Goal: Task Accomplishment & Management: Manage account settings

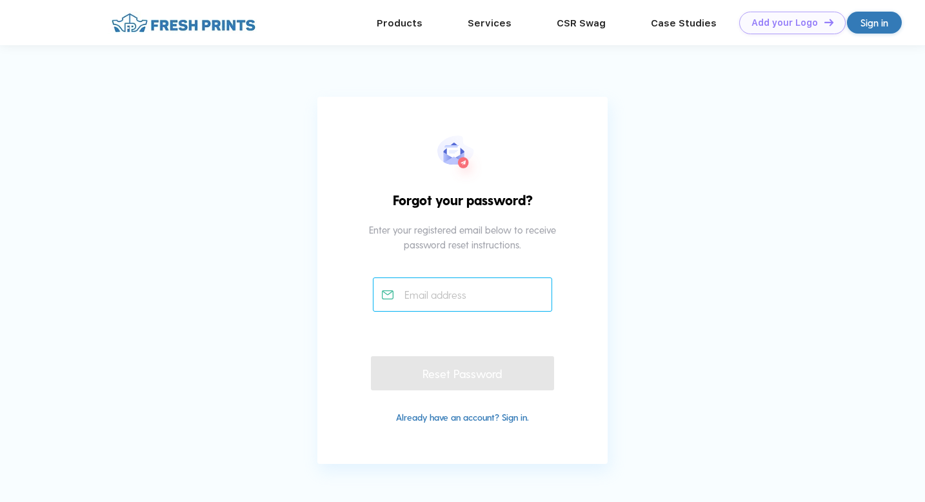
click at [495, 293] on input "text" at bounding box center [463, 294] width 180 height 34
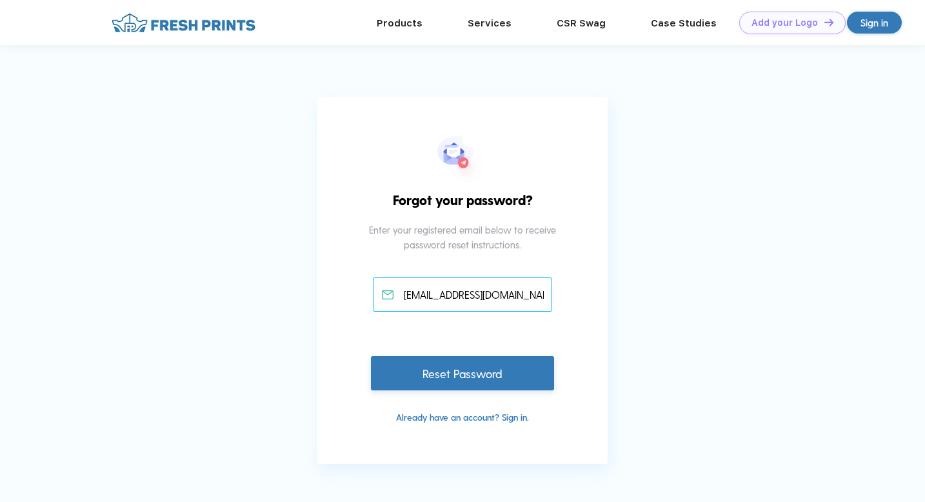
scroll to position [0, 9]
type input "[EMAIL_ADDRESS][DOMAIN_NAME]"
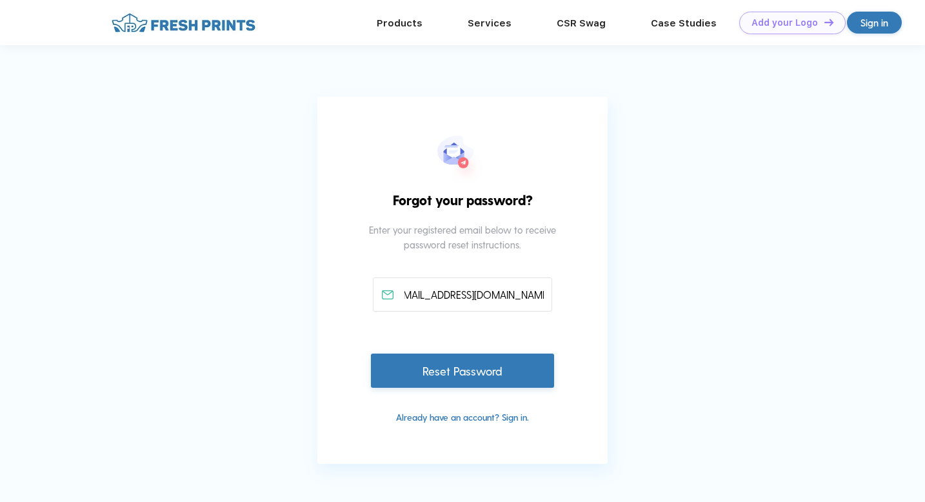
scroll to position [0, 0]
click at [493, 364] on div "Reset Password" at bounding box center [462, 370] width 183 height 34
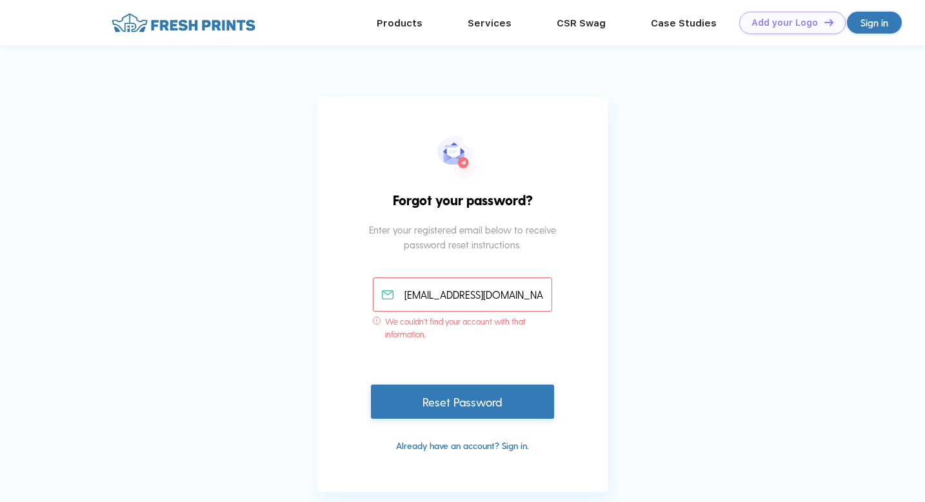
click at [854, 20] on div "Sign in" at bounding box center [874, 23] width 55 height 22
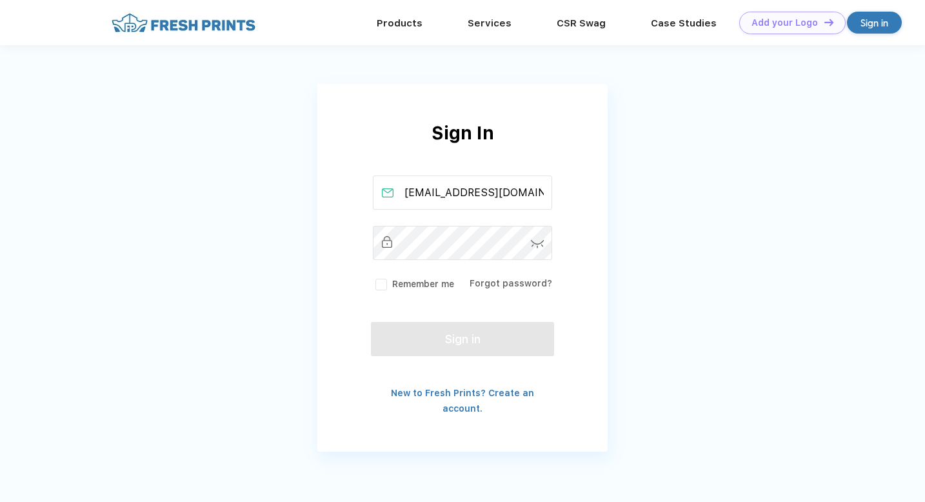
scroll to position [0, 28]
click at [512, 193] on input "[EMAIL_ADDRESS][DOMAIN_NAME]" at bounding box center [463, 192] width 180 height 34
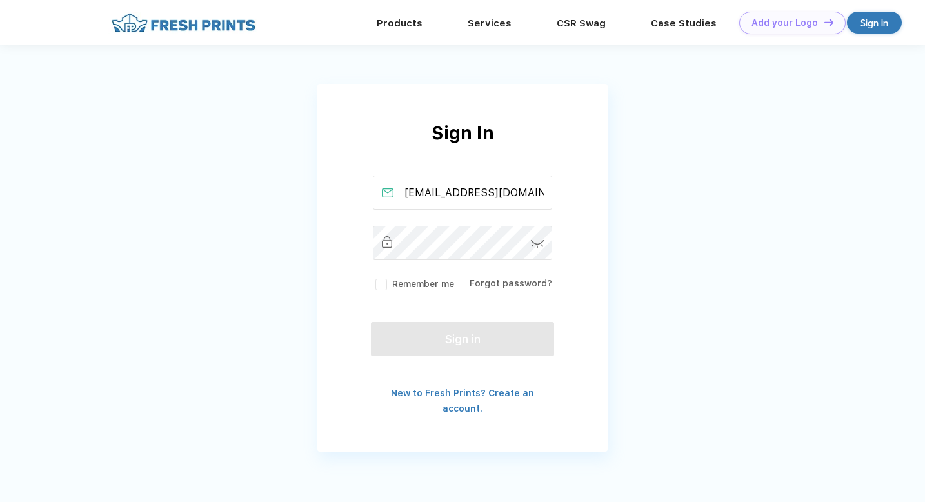
type input "lettys281@gmai.com"
click at [495, 283] on link "Forgot password?" at bounding box center [511, 283] width 83 height 10
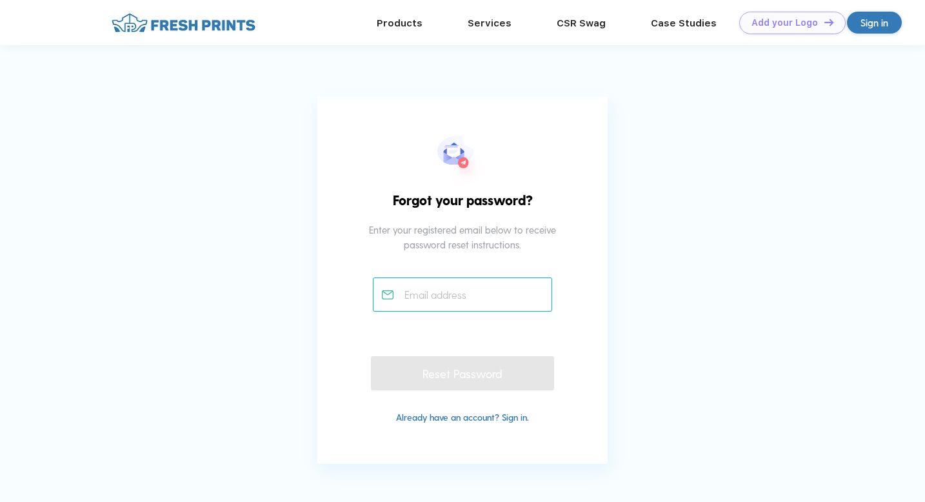
click at [485, 295] on input "text" at bounding box center [463, 294] width 180 height 34
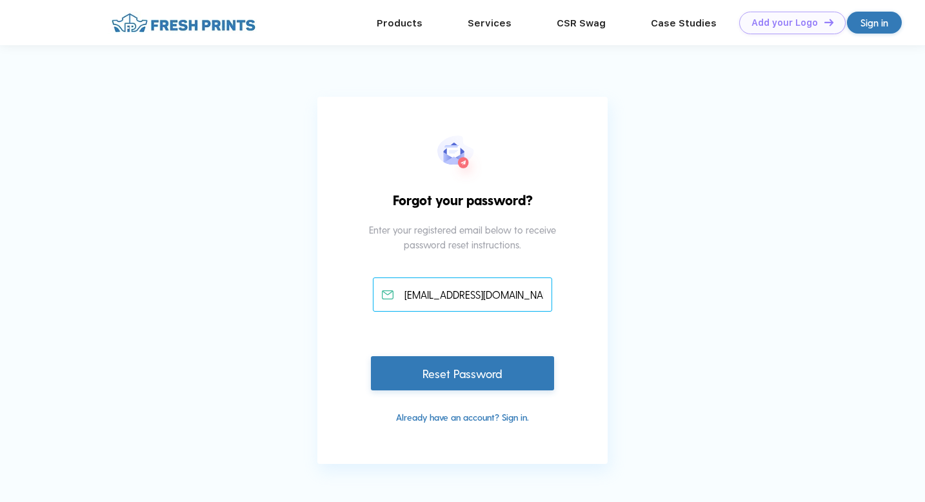
type input "[EMAIL_ADDRESS][DOMAIN_NAME]"
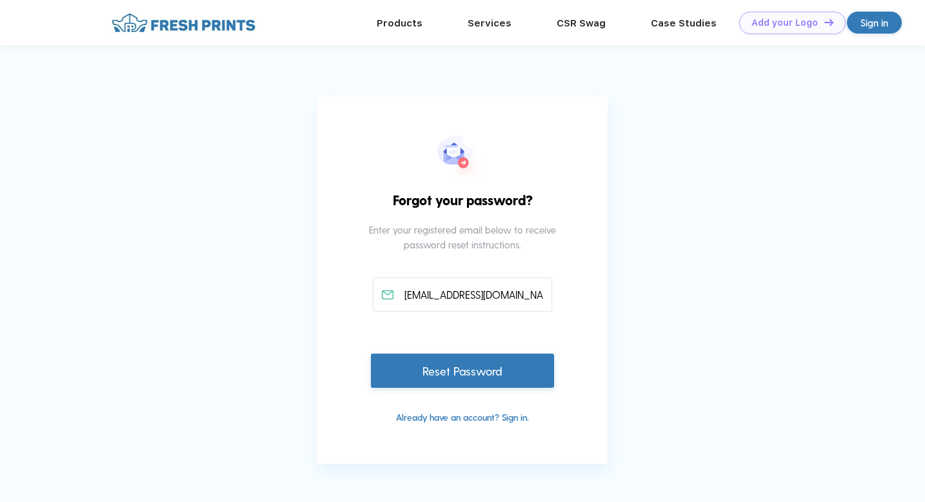
click at [531, 370] on div "Reset Password" at bounding box center [462, 370] width 183 height 34
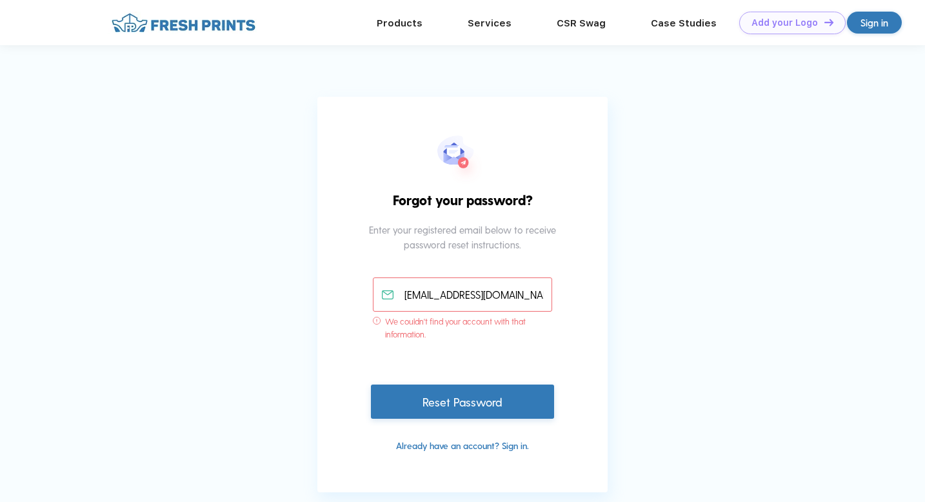
click at [886, 23] on div "Sign in" at bounding box center [874, 22] width 28 height 15
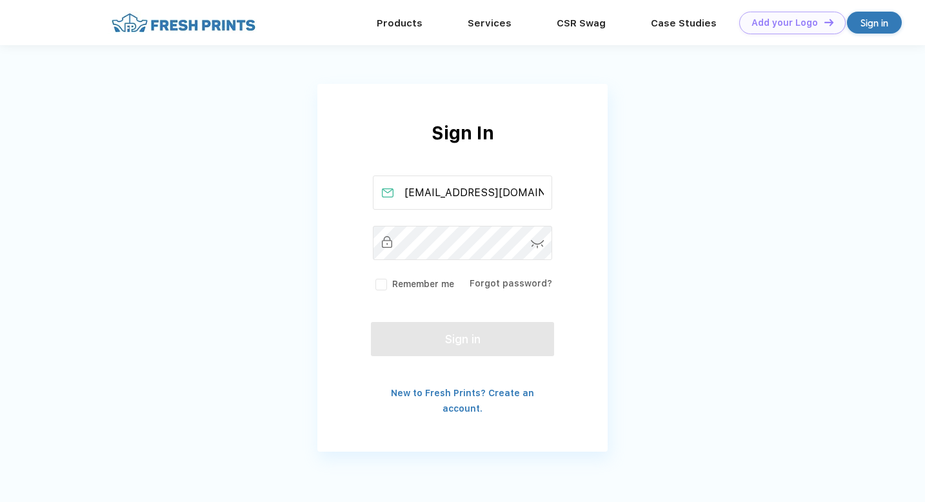
click at [507, 216] on div "lettys281@gmai.com Remember me Forgot password?" at bounding box center [462, 232] width 183 height 115
click at [505, 206] on input "lettys281@gmai.com" at bounding box center [463, 192] width 180 height 34
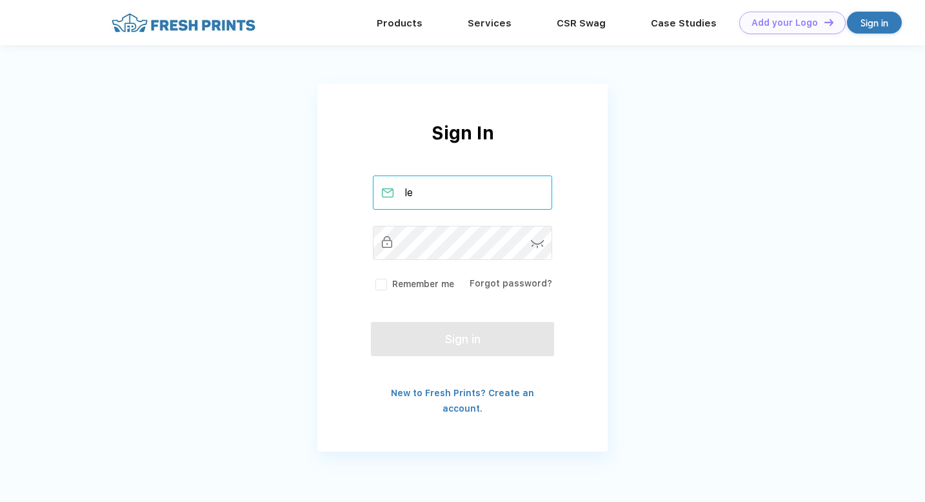
type input "l"
click at [466, 219] on div "Remember me Forgot password?" at bounding box center [462, 232] width 183 height 115
click at [472, 190] on input "text" at bounding box center [463, 192] width 180 height 34
click at [404, 382] on div "Sign In Remember me Forgot password? Sign in New to Fresh Prints? Create an acc…" at bounding box center [462, 267] width 290 height 297
click at [457, 390] on link "New to Fresh Prints? Create an account." at bounding box center [462, 401] width 143 height 26
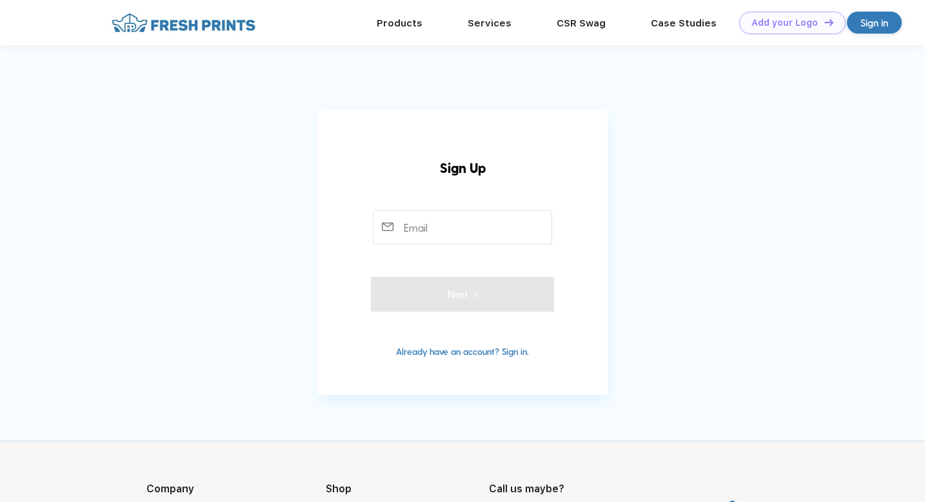
click at [443, 245] on div "Sign Up 12+ Characters Mix of Numbers, Alphabets, Symbols Remember me Forgot pa…" at bounding box center [462, 252] width 290 height 285
click at [449, 237] on input "text" at bounding box center [463, 227] width 180 height 34
type input "lettys281@gmail.com"
type input "6503467869"
type input "Michelle Zapata"
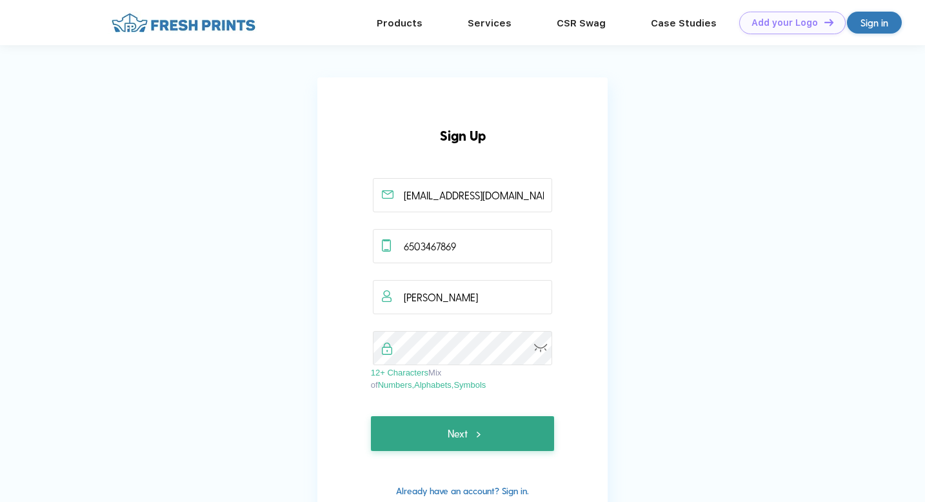
click at [512, 424] on button "Next" at bounding box center [462, 433] width 183 height 35
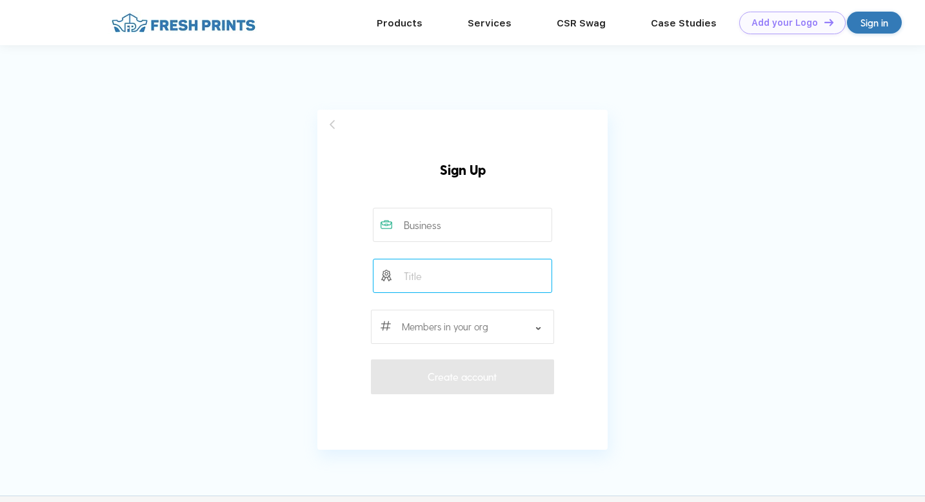
click at [524, 260] on input "text" at bounding box center [463, 276] width 180 height 34
click at [482, 235] on input "text" at bounding box center [463, 225] width 180 height 34
click at [631, 279] on app-user-form-overlay "Sign Up Please fill out all the required fields. Please fill out all the requir…" at bounding box center [462, 280] width 925 height 340
click at [453, 293] on div "6-11 12-23 24-35 36-47 48-71 72-143 144-287 287+" at bounding box center [462, 282] width 183 height 148
click at [479, 267] on input "text" at bounding box center [463, 276] width 180 height 34
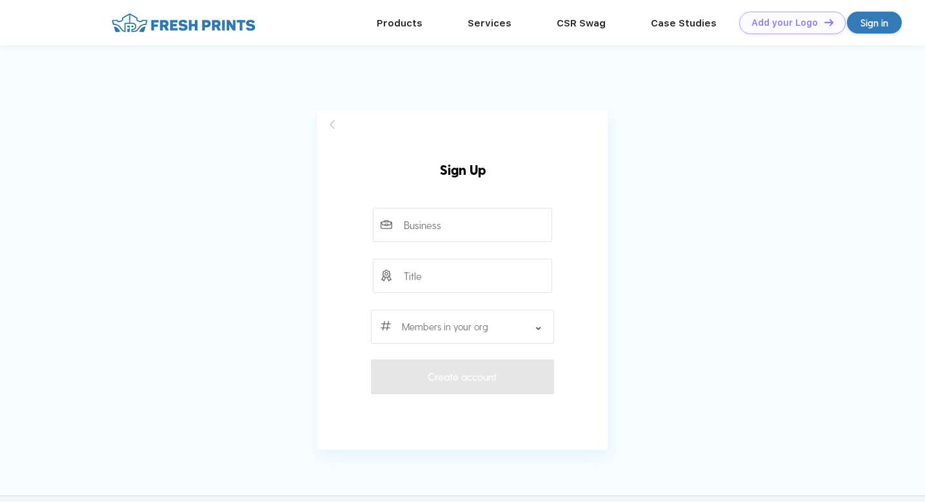
click at [488, 306] on div "6-11 12-23 24-35 36-47 48-71 72-143 144-287 287+" at bounding box center [462, 282] width 183 height 148
click at [490, 319] on div at bounding box center [462, 327] width 183 height 34
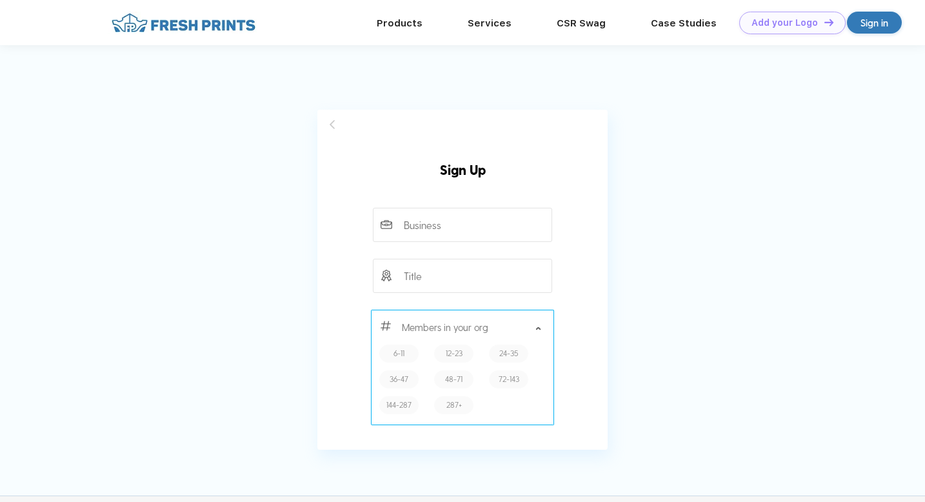
click at [406, 379] on label "36-47" at bounding box center [399, 379] width 19 height 12
type input "36-47"
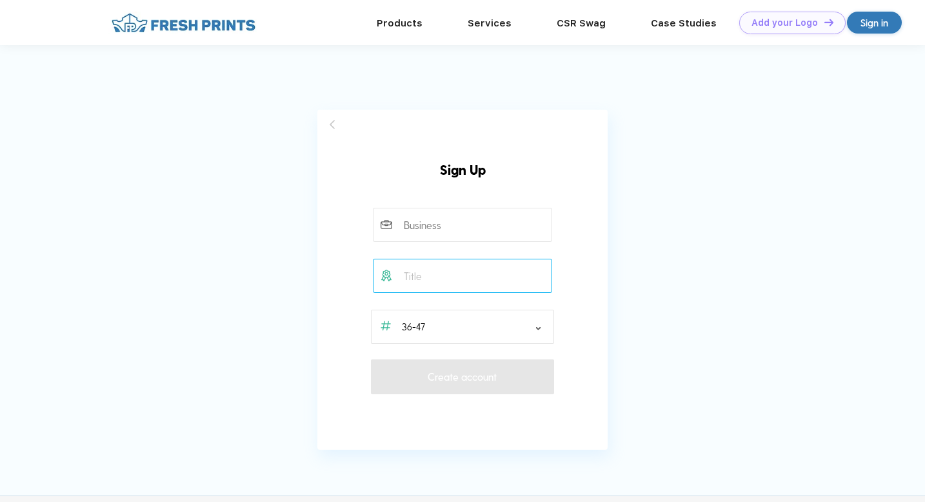
click at [464, 259] on input "text" at bounding box center [463, 276] width 180 height 34
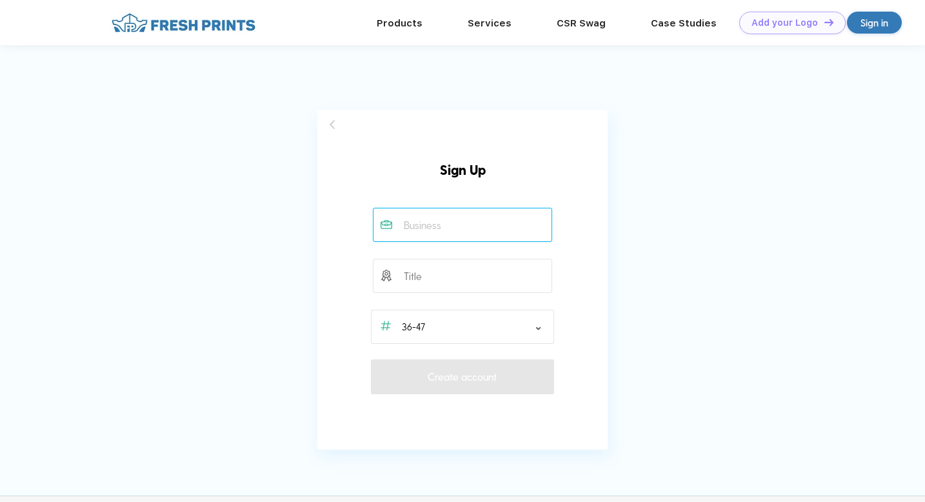
click at [476, 214] on input "text" at bounding box center [463, 225] width 180 height 34
type input "Business Society"
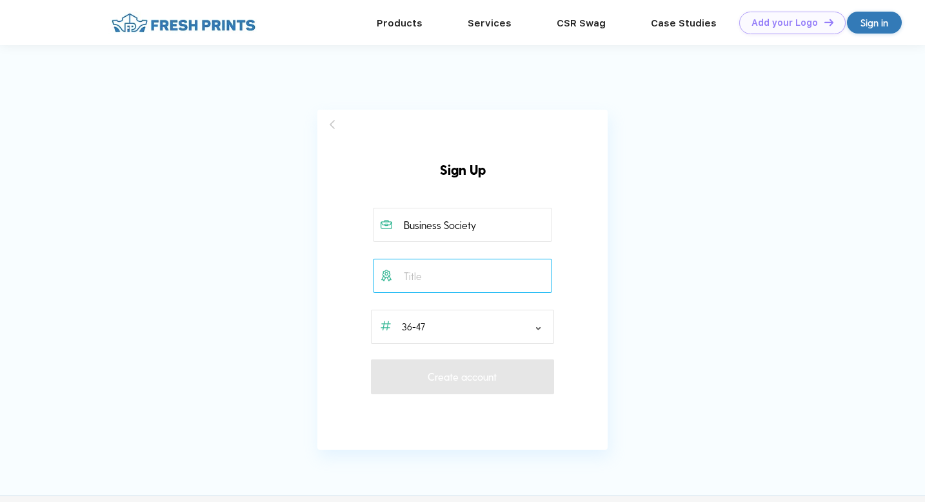
click at [441, 283] on input "text" at bounding box center [463, 276] width 180 height 34
click at [458, 368] on button "Create account" at bounding box center [462, 376] width 183 height 35
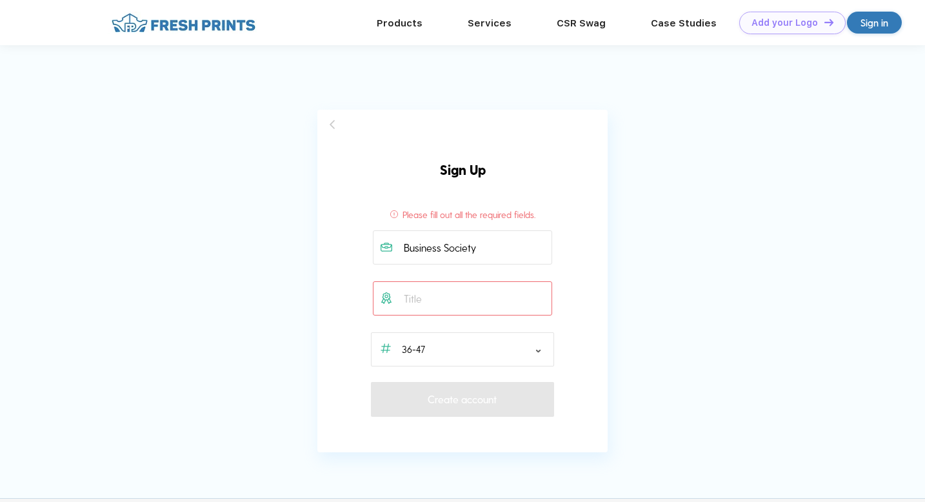
click at [459, 308] on input "text" at bounding box center [463, 298] width 180 height 34
drag, startPoint x: 502, startPoint y: 246, endPoint x: 388, endPoint y: 246, distance: 114.2
click at [388, 246] on div "Business Society" at bounding box center [462, 247] width 183 height 34
click at [402, 301] on input "text" at bounding box center [463, 298] width 180 height 34
paste input "Business Society"
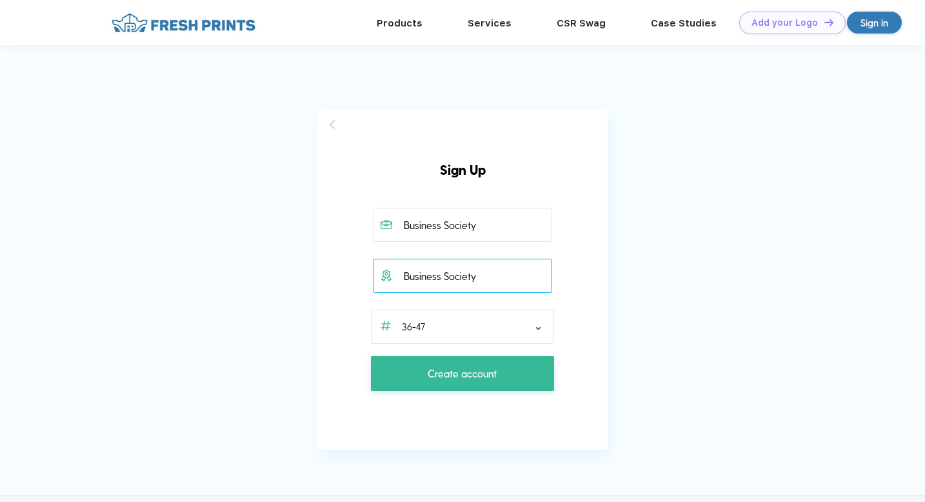
type input "Business Society"
click at [440, 210] on input "Business Society" at bounding box center [463, 225] width 180 height 34
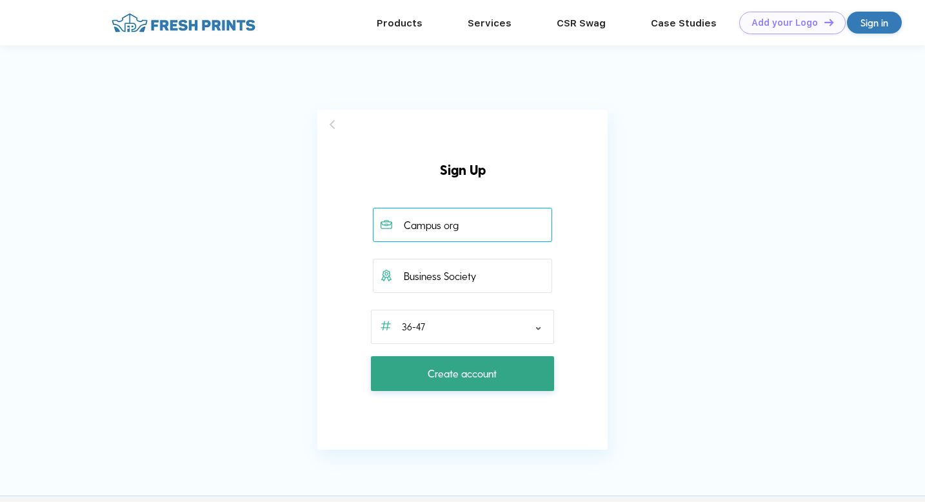
type input "Campus org"
click at [426, 384] on button "Create account" at bounding box center [462, 373] width 183 height 35
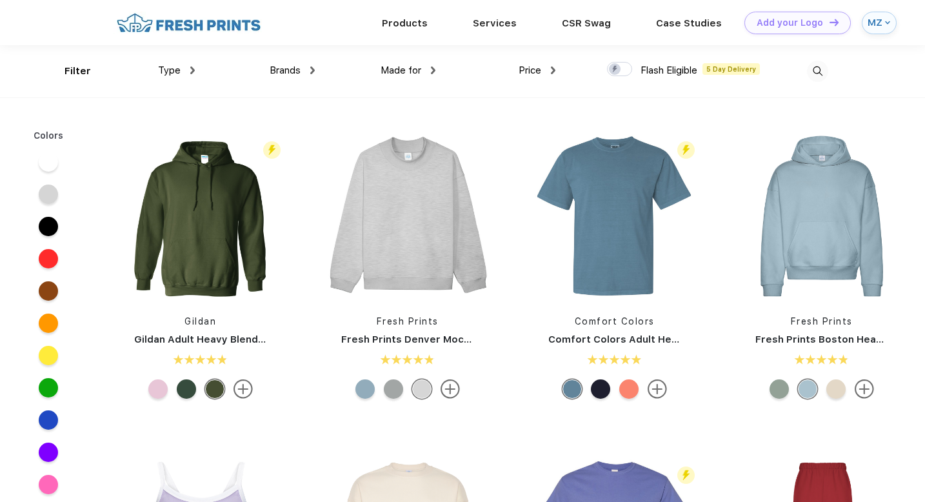
scroll to position [1, 0]
click at [862, 23] on div "MZ" at bounding box center [879, 22] width 35 height 23
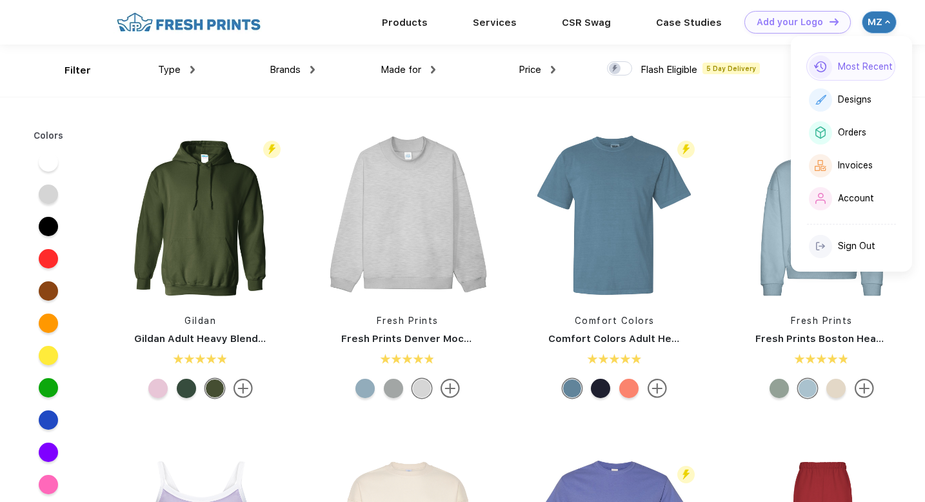
click at [844, 69] on div "Most Recent" at bounding box center [865, 66] width 55 height 11
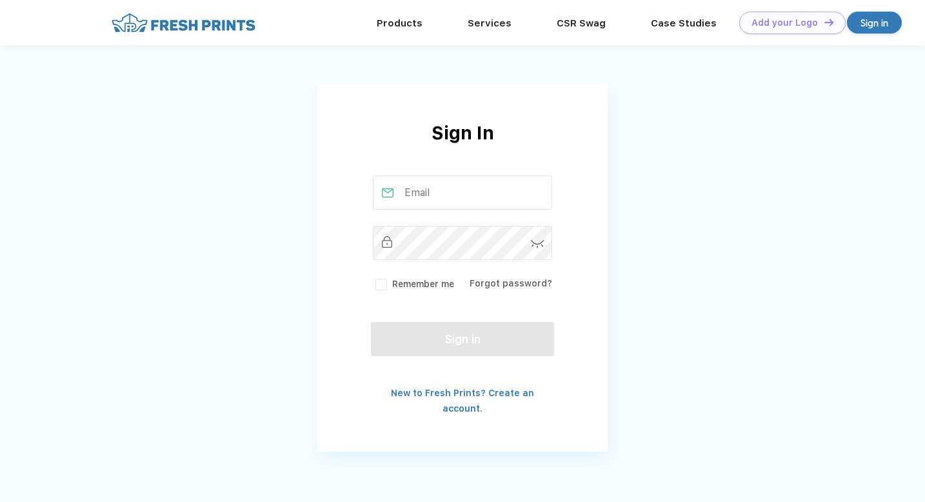
click at [611, 199] on div "Sign In Remember me Forgot password? Sign in New to Fresh Prints? Create an acc…" at bounding box center [462, 235] width 925 height 471
click at [450, 210] on div "Remember me Forgot password?" at bounding box center [462, 232] width 183 height 115
click at [435, 215] on div "Remember me Forgot password?" at bounding box center [462, 232] width 183 height 115
click at [458, 195] on input "text" at bounding box center [463, 192] width 180 height 34
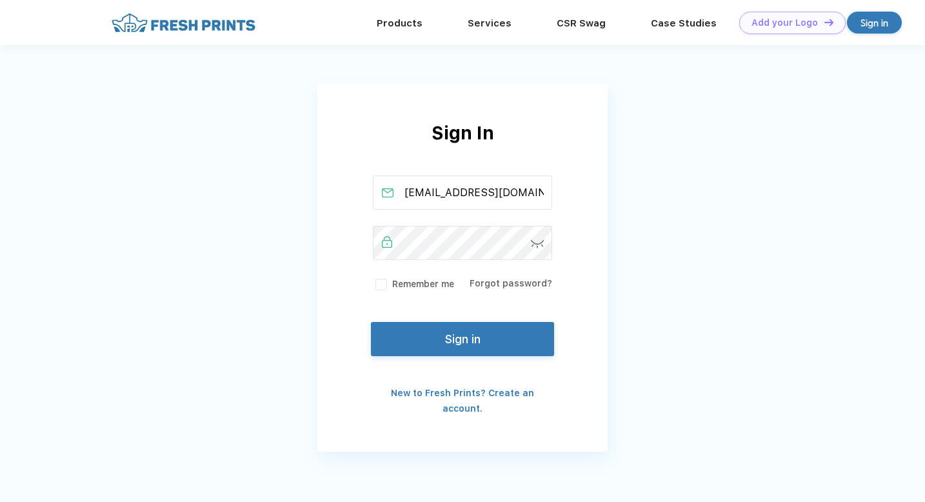
click at [539, 247] on img at bounding box center [538, 244] width 14 height 8
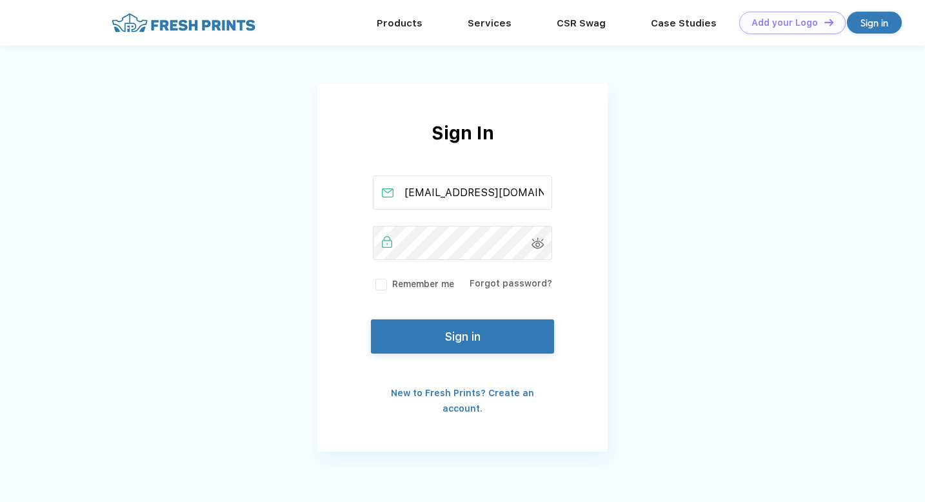
click at [424, 335] on button "Sign in" at bounding box center [462, 336] width 183 height 34
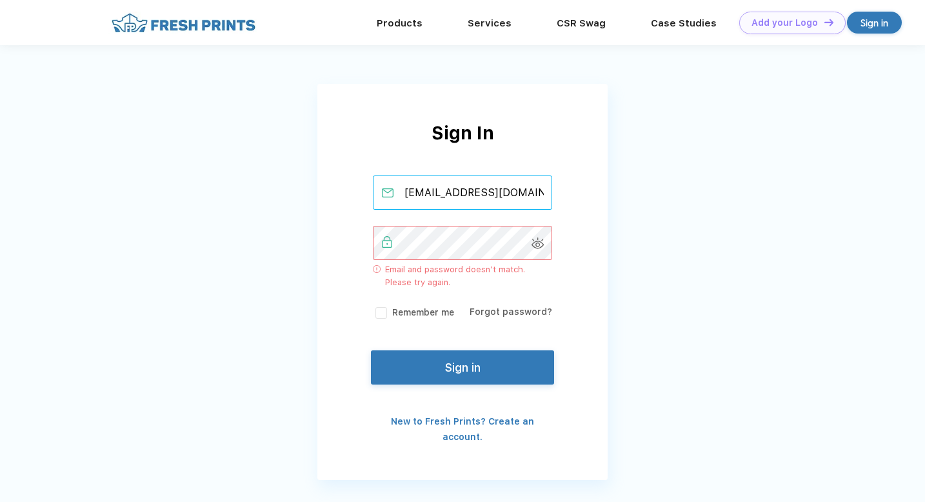
click at [477, 190] on input "[EMAIL_ADDRESS][DOMAIN_NAME]" at bounding box center [463, 192] width 180 height 34
click at [477, 190] on input "businesssocietycmo@gmail.com" at bounding box center [463, 192] width 180 height 34
type input "[EMAIL_ADDRESS][DOMAIN_NAME]"
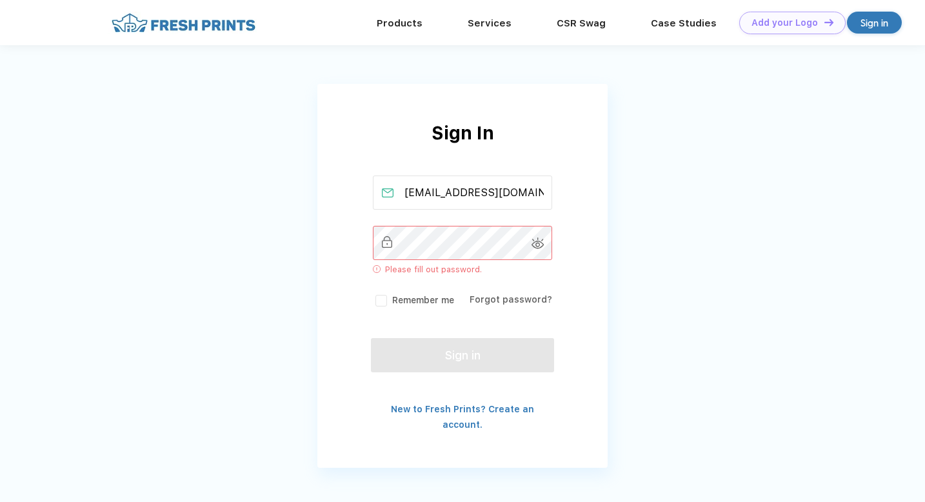
click at [416, 291] on div "mz.chicos281@gmail.com Please fill out password. Remember me Forgot password?" at bounding box center [462, 241] width 183 height 132
click at [506, 304] on link "Forgot password?" at bounding box center [511, 299] width 83 height 10
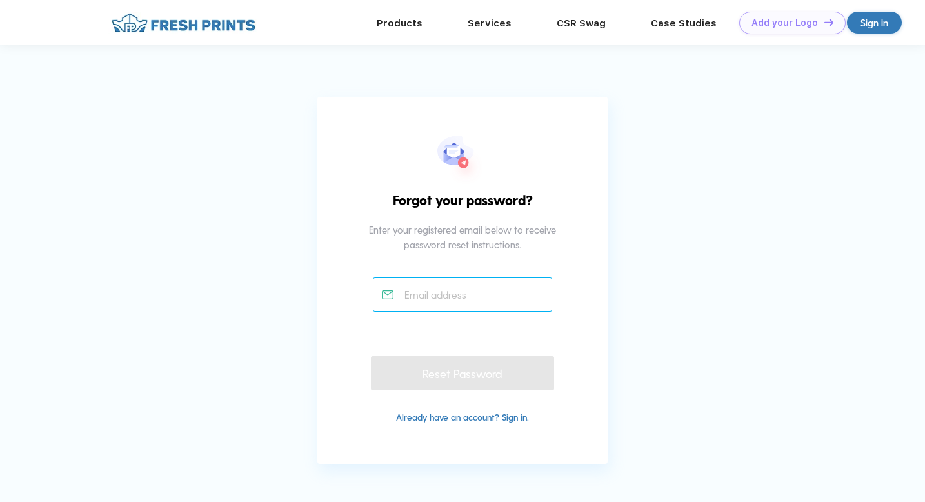
click at [496, 300] on input "text" at bounding box center [463, 294] width 180 height 34
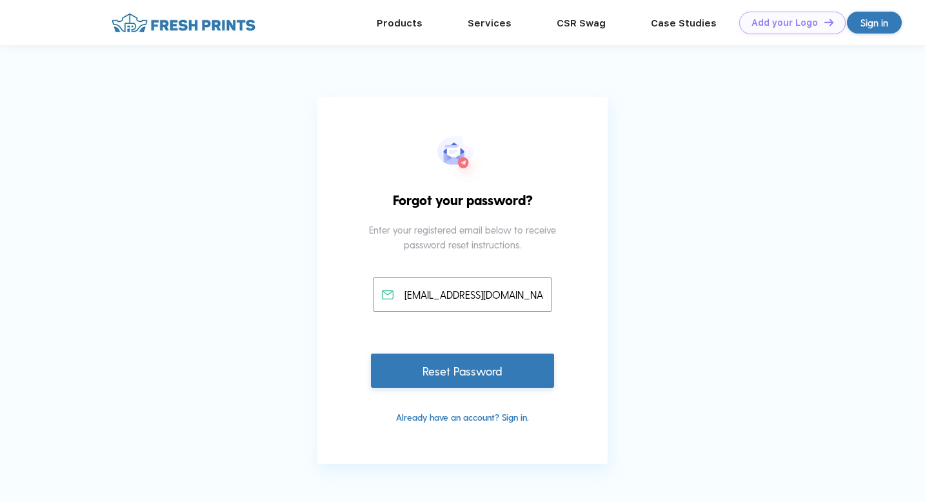
type input "[EMAIL_ADDRESS][DOMAIN_NAME]"
click at [507, 364] on div "Reset Password" at bounding box center [462, 370] width 183 height 34
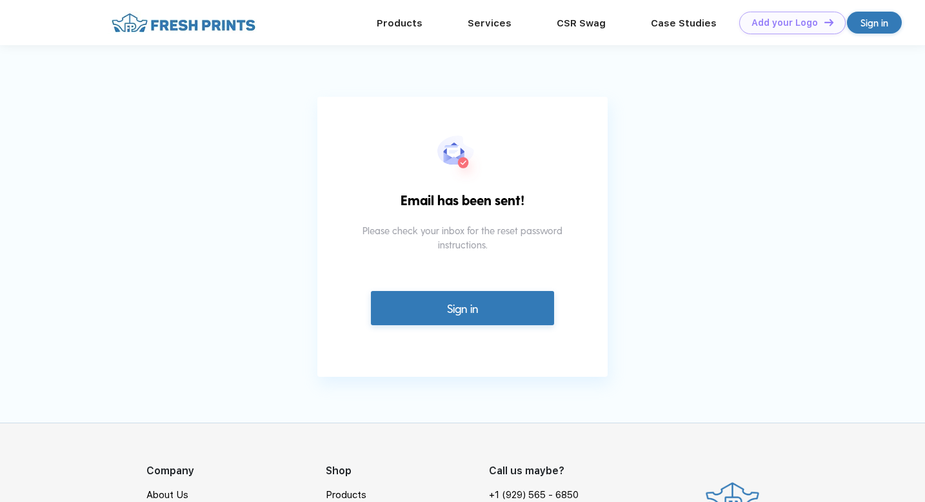
click at [447, 290] on div "Email has been sent! Please check your inbox for the reset password instruction…" at bounding box center [462, 237] width 290 height 280
click at [447, 306] on link "Sign in" at bounding box center [462, 305] width 183 height 34
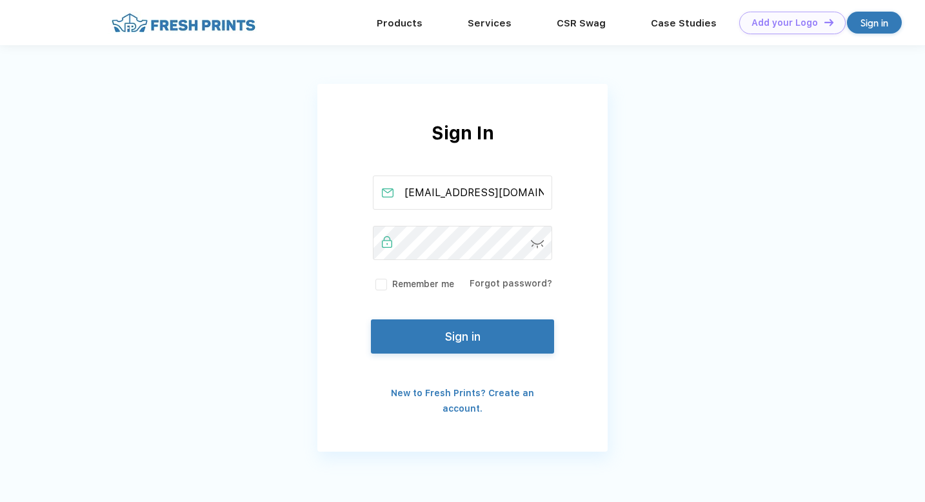
click at [421, 336] on button "Sign in" at bounding box center [462, 336] width 183 height 34
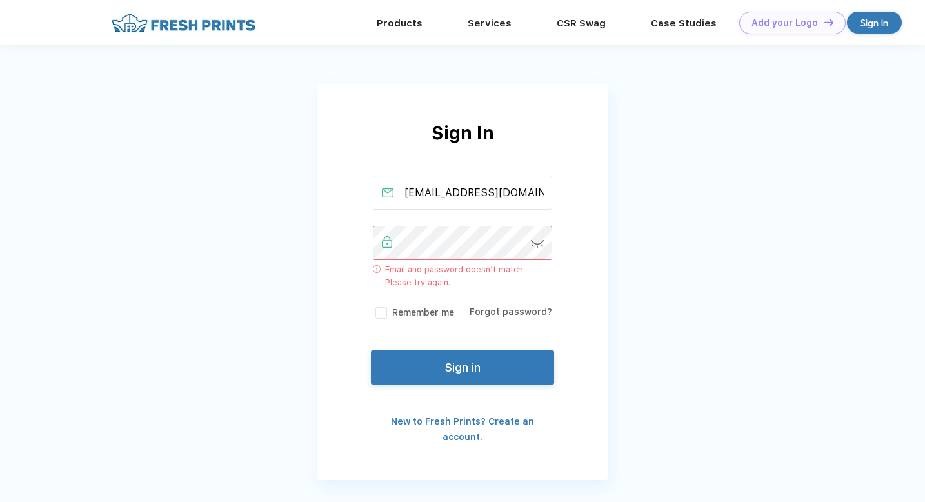
click at [533, 246] on img at bounding box center [538, 244] width 14 height 8
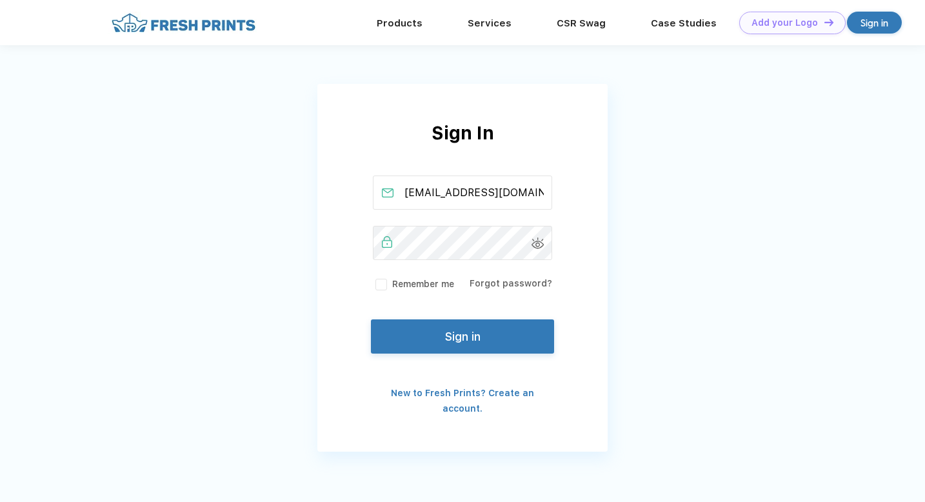
click at [426, 346] on button "Sign in" at bounding box center [462, 336] width 183 height 34
